Goal: Task Accomplishment & Management: Manage account settings

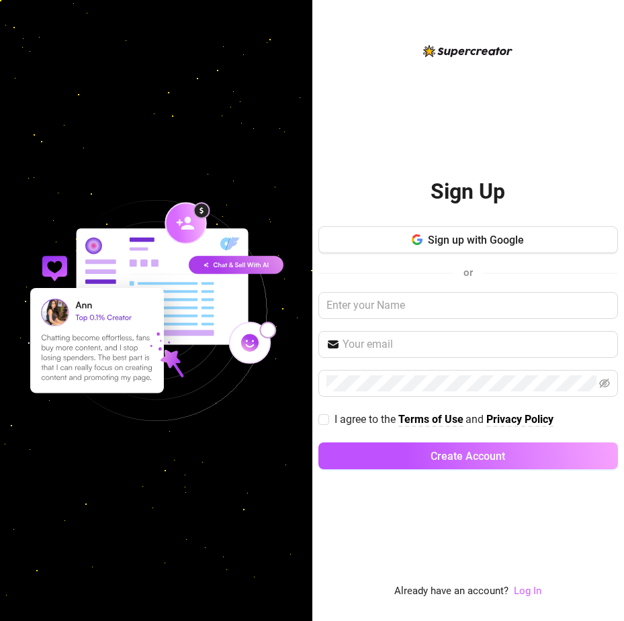
click at [536, 588] on link "Log In" at bounding box center [528, 591] width 28 height 12
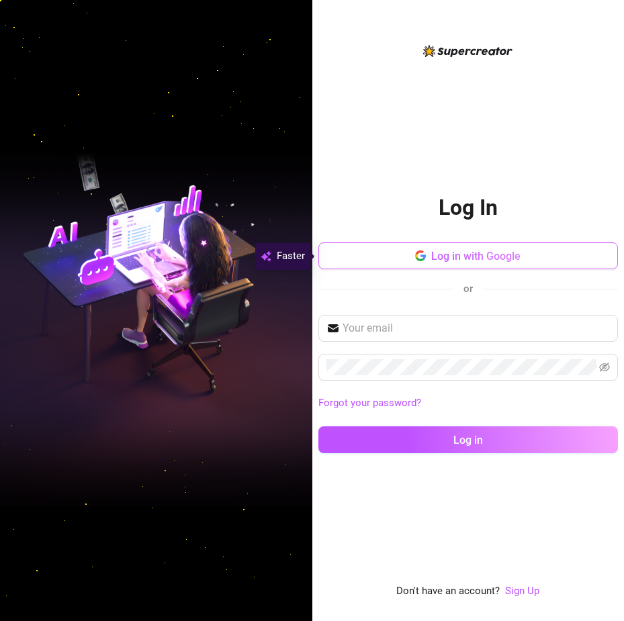
click at [498, 263] on button "Log in with Google" at bounding box center [468, 255] width 300 height 27
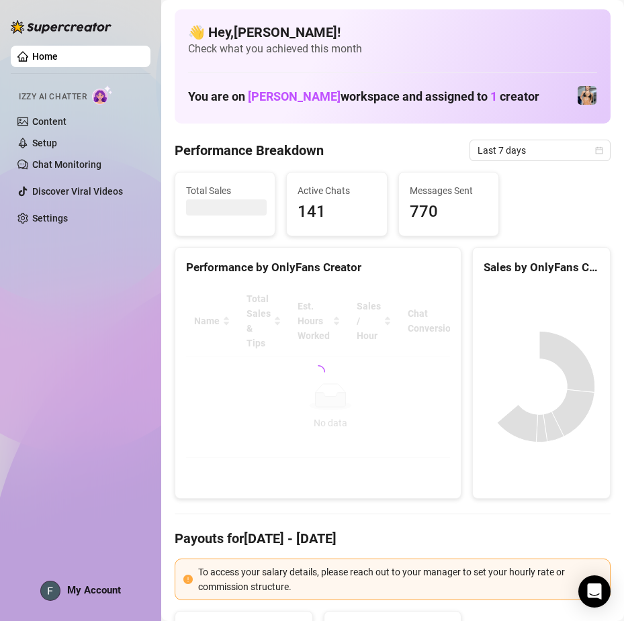
click at [151, 297] on aside "Home Izzy AI Chatter Content Setup Chat Monitoring Discover Viral Videos Settin…" at bounding box center [80, 310] width 161 height 621
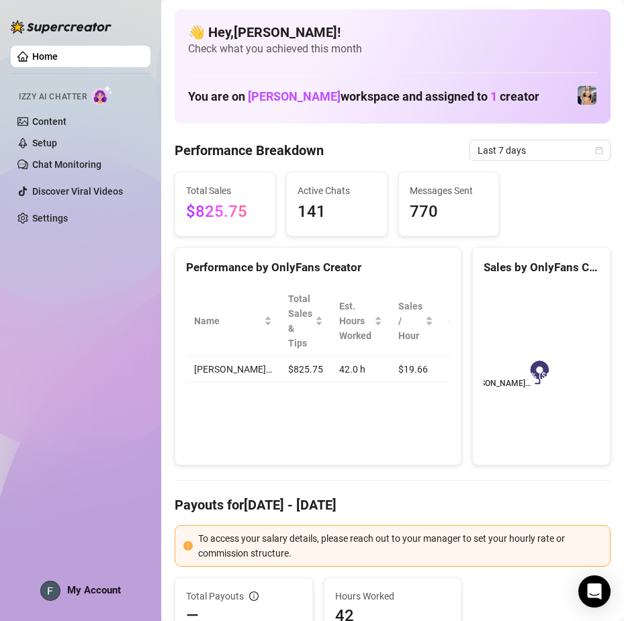
click at [146, 294] on div "Home Izzy AI Chatter Content Setup Chat Monitoring Discover Viral Videos Settin…" at bounding box center [81, 304] width 140 height 609
click at [66, 120] on link "Content" at bounding box center [49, 121] width 34 height 11
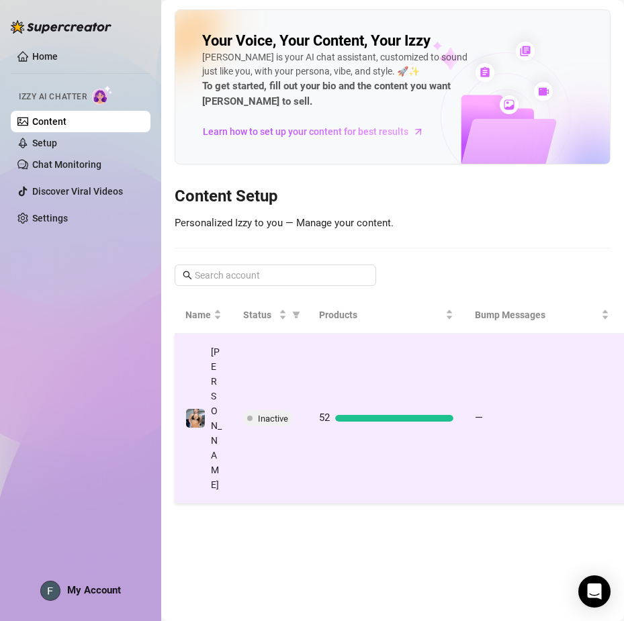
click at [260, 414] on span "Inactive" at bounding box center [273, 419] width 30 height 10
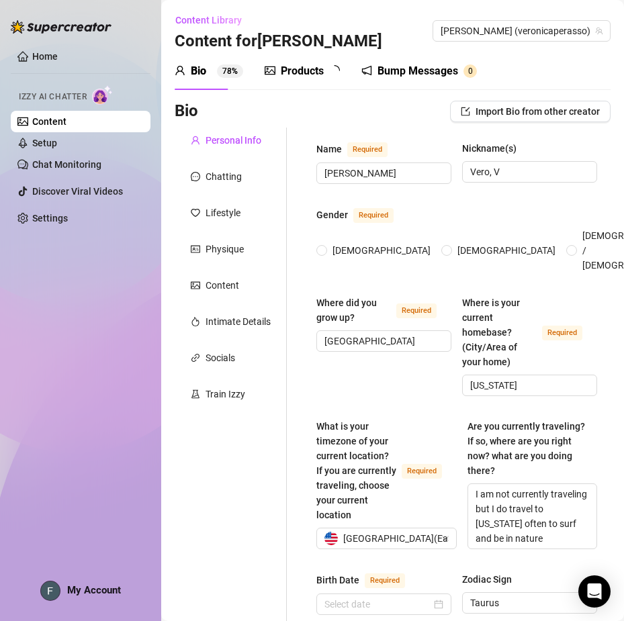
radio input "true"
type input "[DATE]"
click at [57, 148] on link "Setup" at bounding box center [44, 143] width 25 height 11
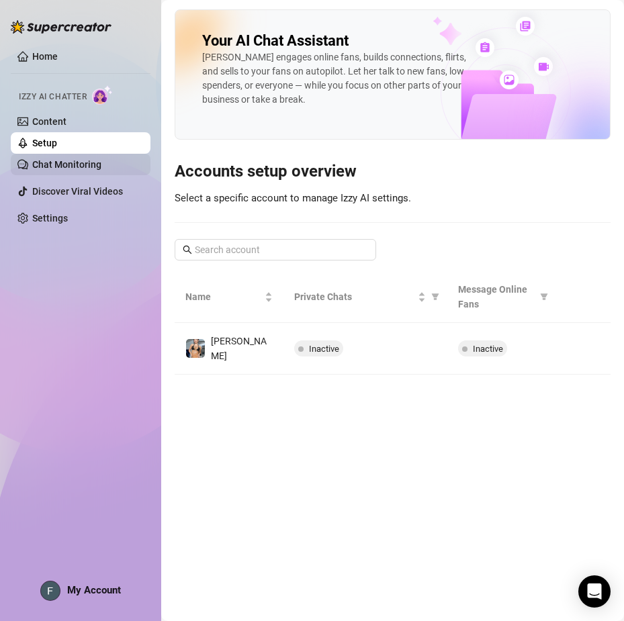
click at [92, 163] on link "Chat Monitoring" at bounding box center [66, 164] width 69 height 11
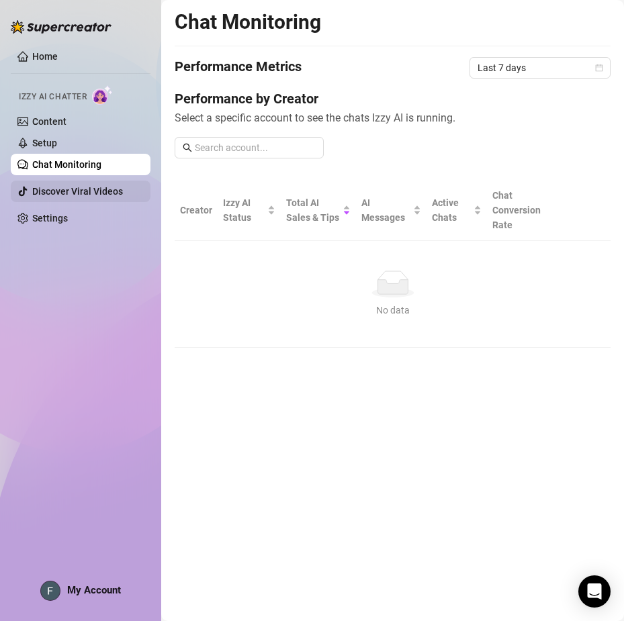
click at [87, 186] on link "Discover Viral Videos" at bounding box center [77, 191] width 91 height 11
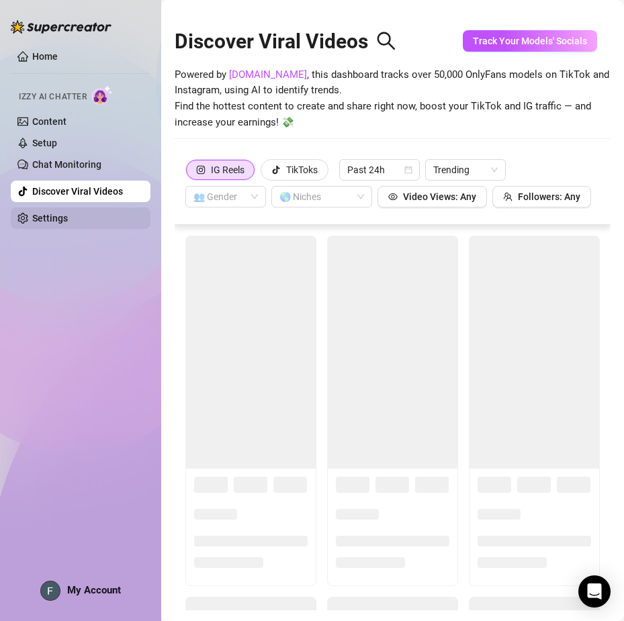
click at [62, 213] on link "Settings" at bounding box center [50, 218] width 36 height 11
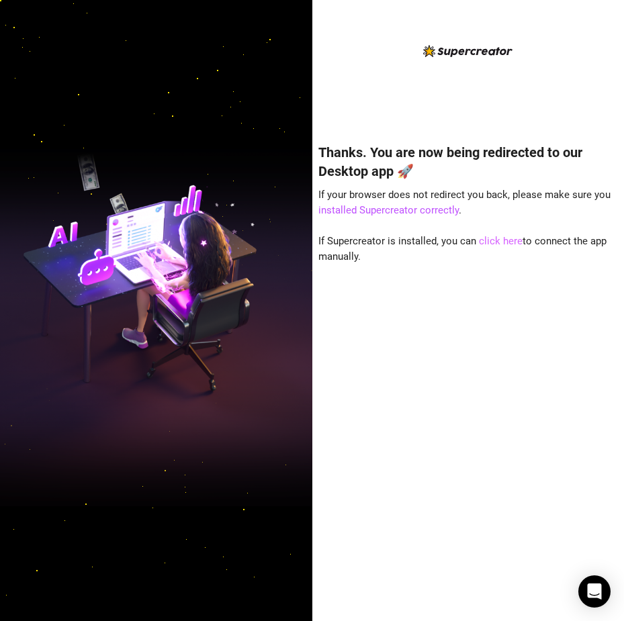
click at [494, 242] on link "click here" at bounding box center [501, 241] width 44 height 12
click at [506, 235] on link "click here" at bounding box center [501, 241] width 44 height 12
